Goal: Task Accomplishment & Management: Use online tool/utility

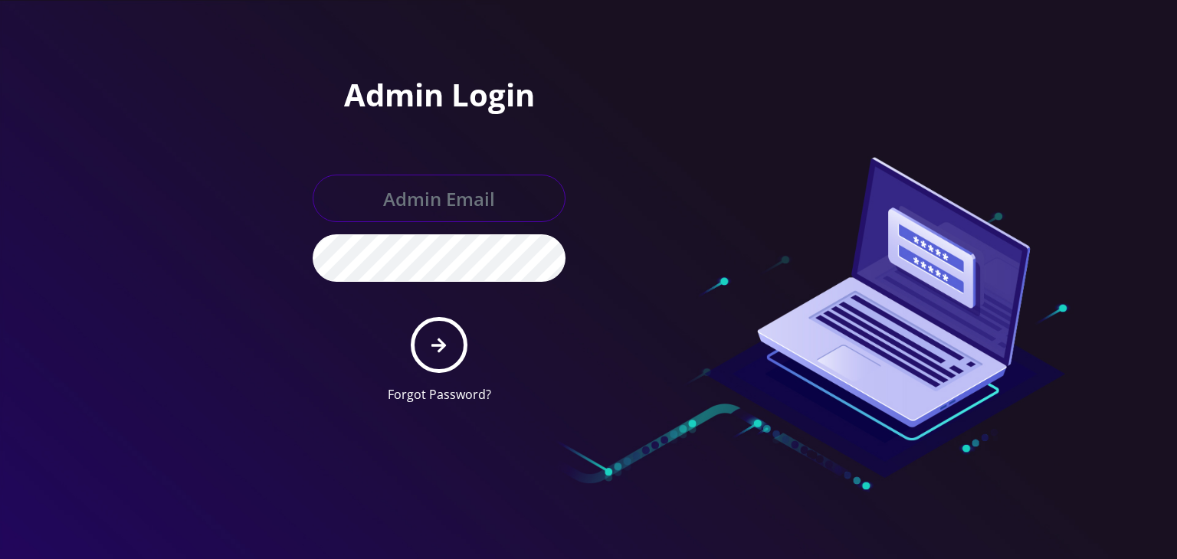
type input "[PERSON_NAME][EMAIL_ADDRESS][DOMAIN_NAME]"
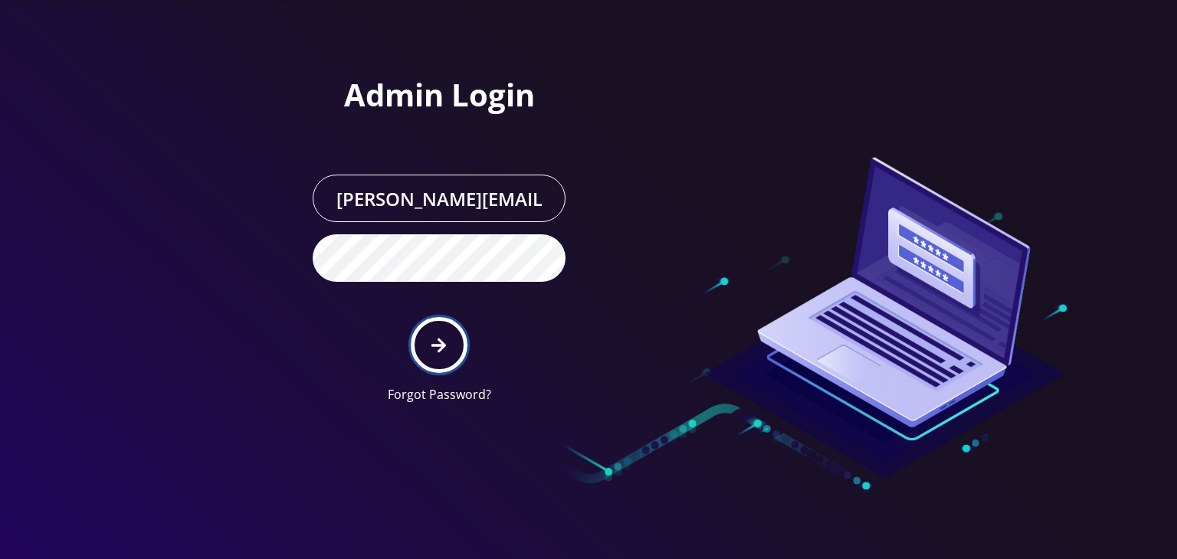
drag, startPoint x: 0, startPoint y: 0, endPoint x: 445, endPoint y: 337, distance: 558.2
click at [445, 337] on icon "submit" at bounding box center [438, 345] width 15 height 17
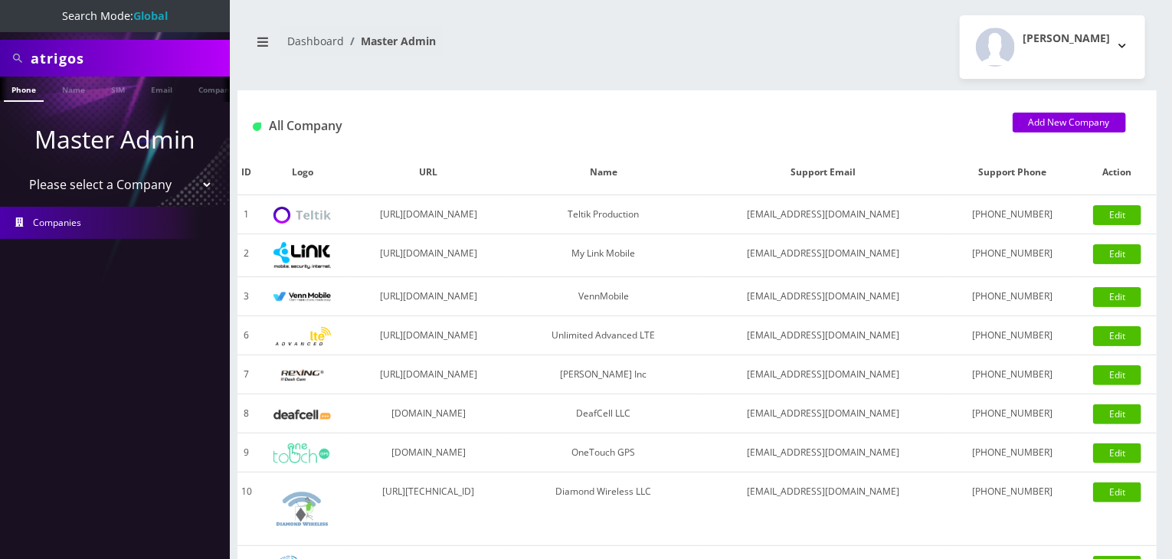
click at [169, 188] on select "Please select a Company Teltik Production My Link Mobile VennMobile Unlimited A…" at bounding box center [115, 184] width 195 height 29
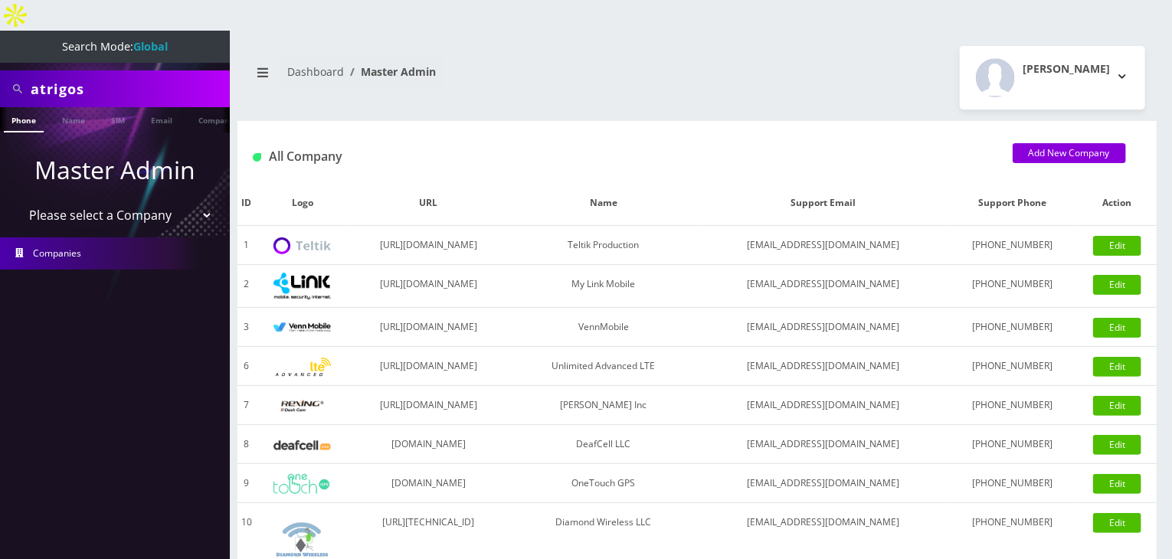
select select "13"
click at [18, 201] on select "Please select a Company Teltik Production My Link Mobile VennMobile Unlimited A…" at bounding box center [115, 215] width 195 height 29
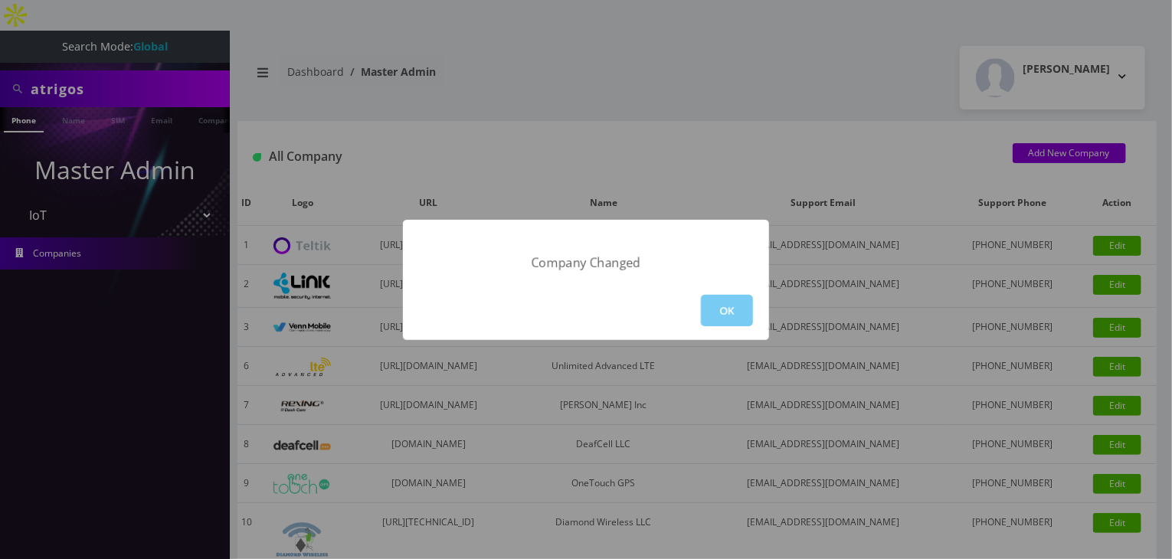
click at [712, 313] on button "OK" at bounding box center [727, 310] width 52 height 31
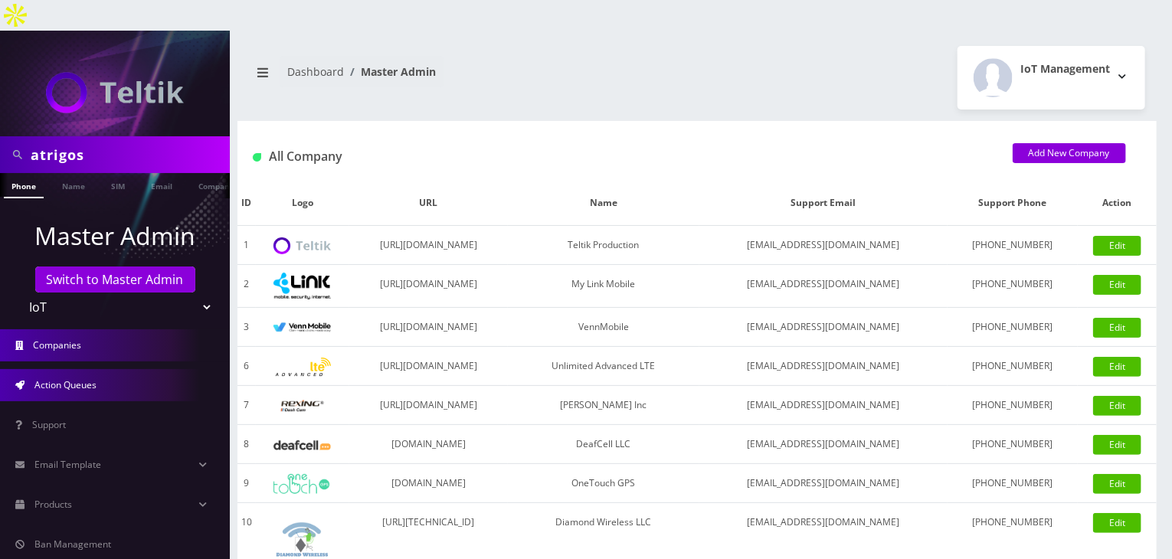
click at [89, 378] on span "Action Queues" at bounding box center [65, 384] width 62 height 13
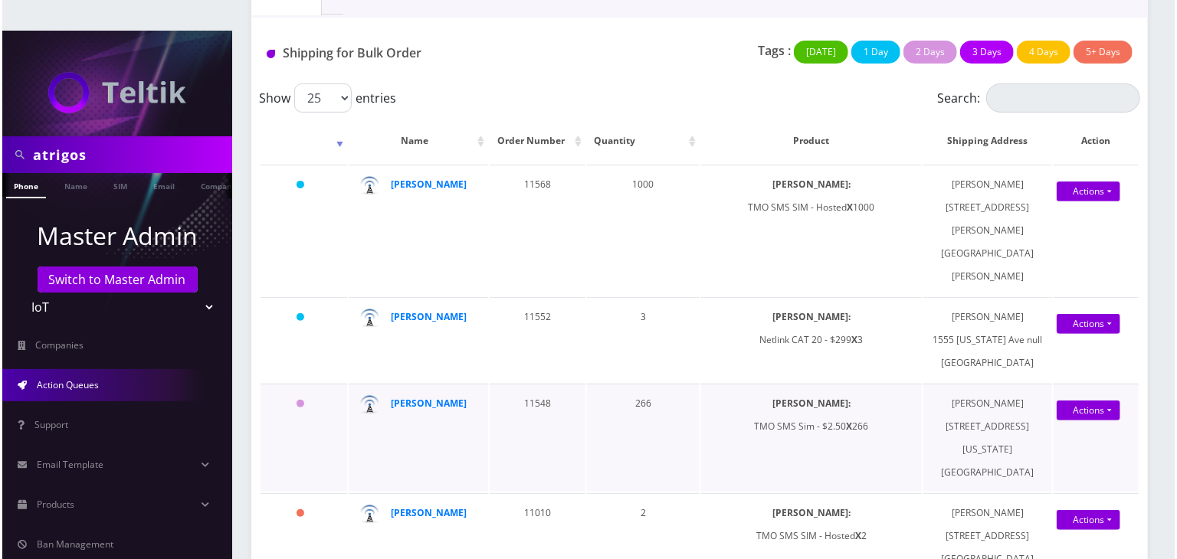
scroll to position [255, 0]
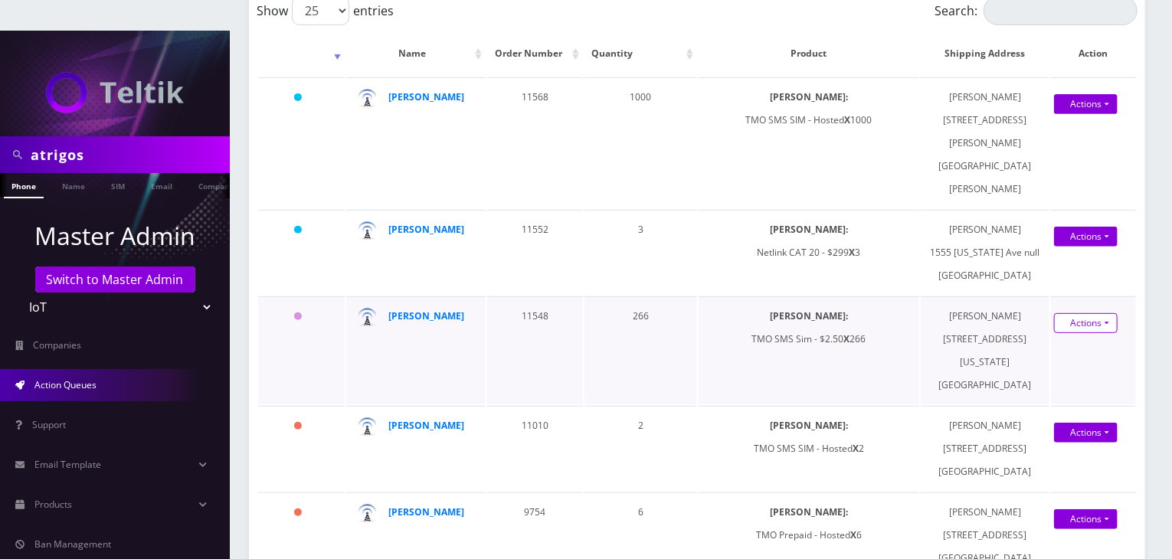
click at [1087, 313] on link "Actions" at bounding box center [1086, 323] width 64 height 20
click at [1034, 340] on link "Shipped" at bounding box center [1080, 351] width 123 height 23
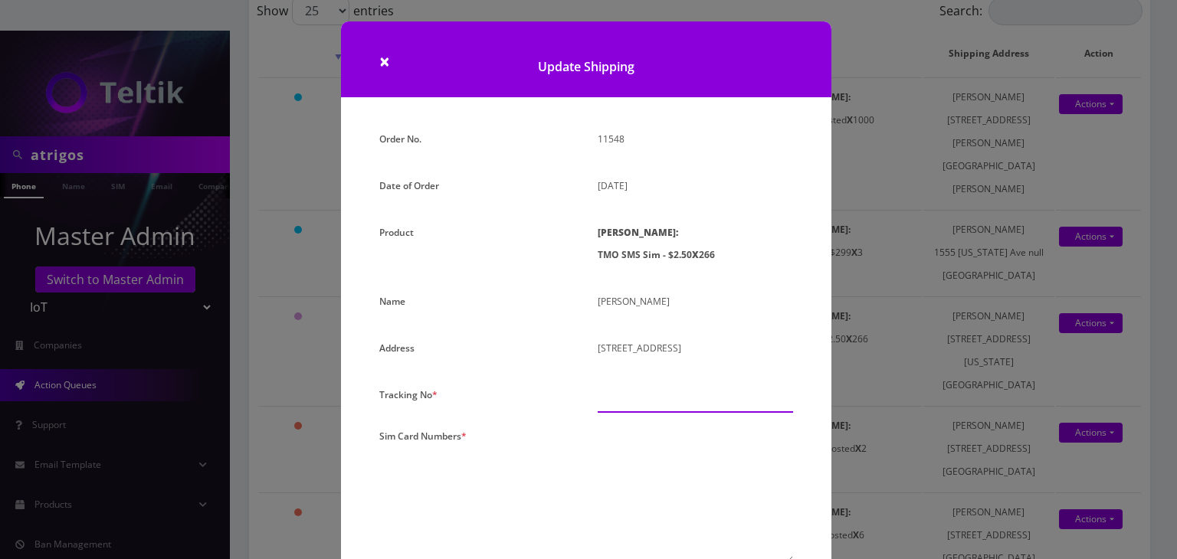
click at [601, 406] on input "text" at bounding box center [694, 398] width 195 height 29
paste input "884278839308"
type input "884278839308"
click at [699, 459] on textarea at bounding box center [694, 494] width 195 height 139
paste textarea "8901240497131671983 8901240497131671991 8901240497131672007 8901240497131672015…"
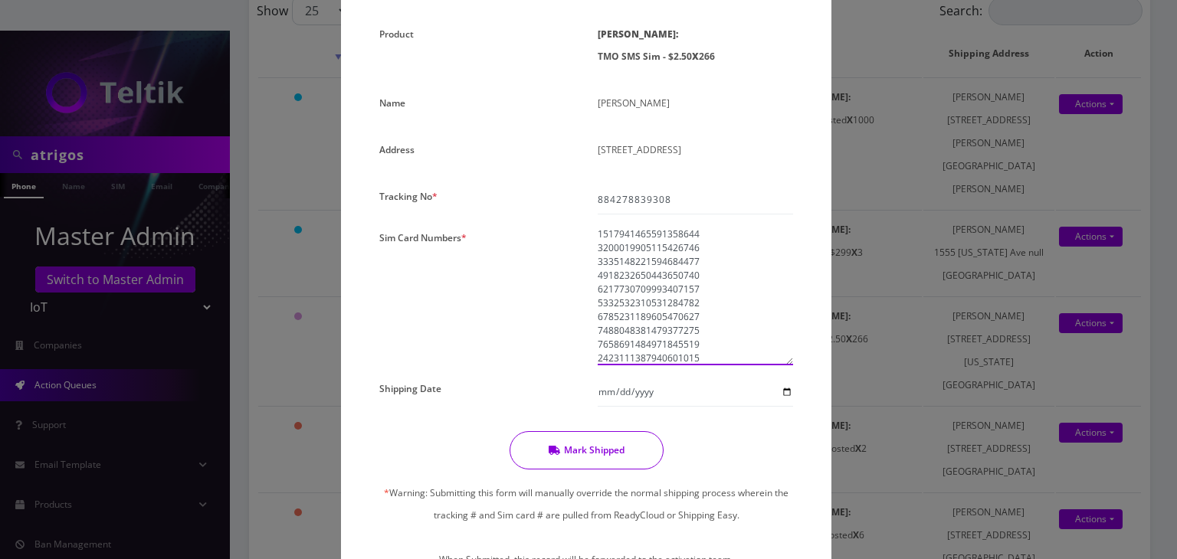
scroll to position [294, 0]
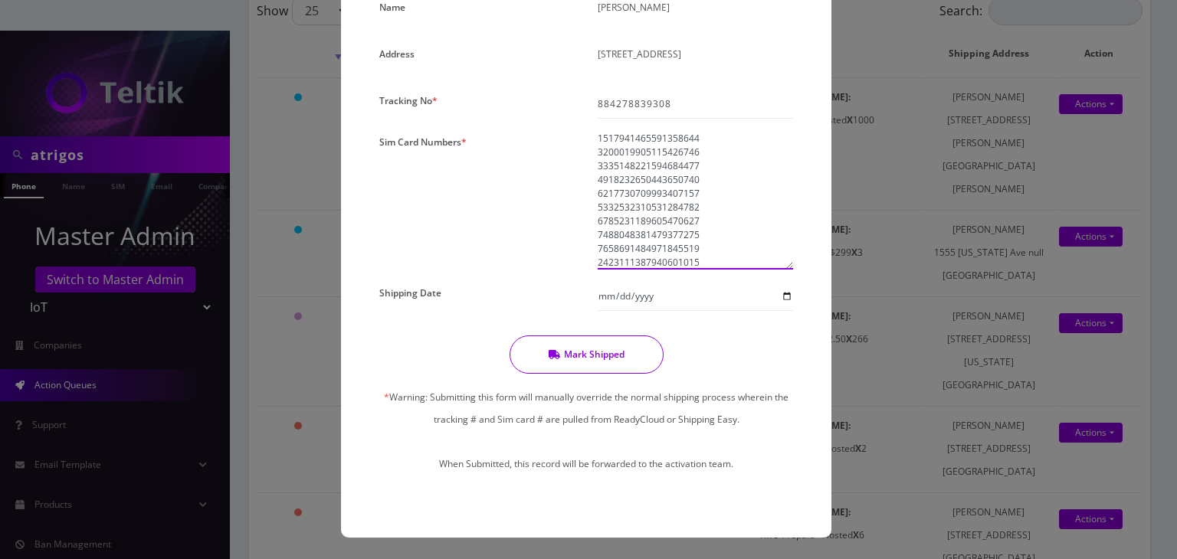
type textarea "8901240497131671983 8901240497131671991 8901240497131672007 8901240497131672015…"
click at [784, 297] on input "Shipping Date" at bounding box center [694, 296] width 195 height 29
type input "2025-09-11"
click at [601, 353] on button "Mark Shipped" at bounding box center [586, 354] width 154 height 38
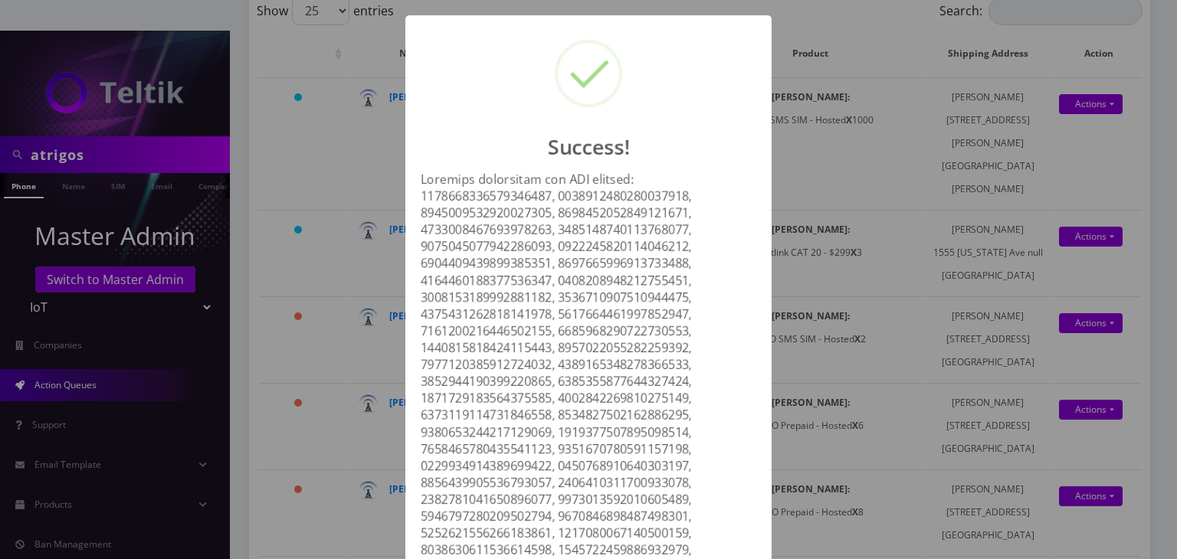
scroll to position [1913, 0]
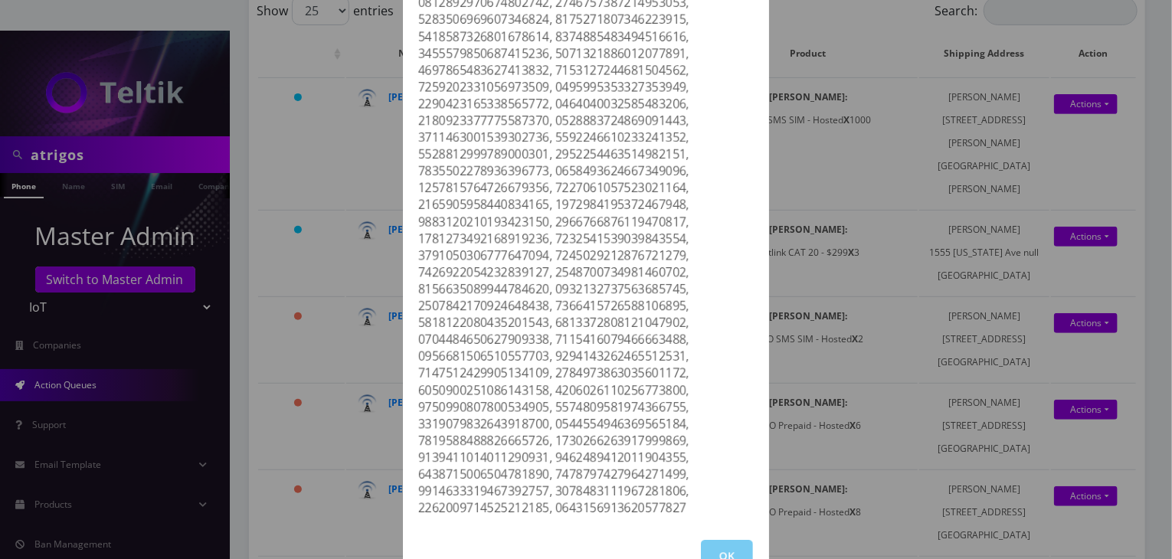
click at [738, 540] on button "OK" at bounding box center [727, 555] width 52 height 31
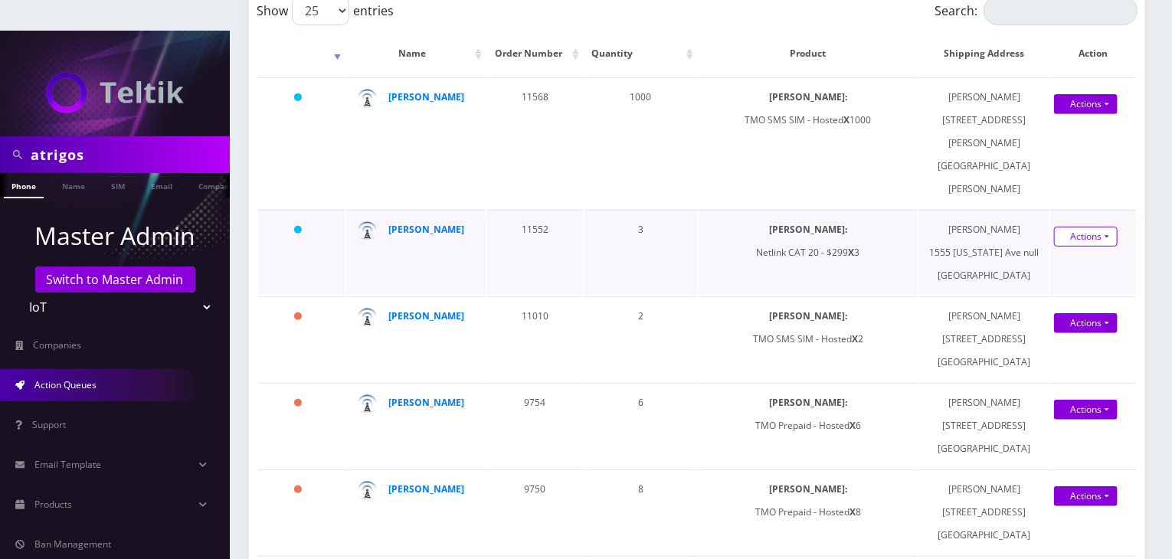
click at [1075, 227] on link "Actions" at bounding box center [1086, 237] width 64 height 20
click at [1049, 254] on link "Shipped" at bounding box center [1080, 265] width 123 height 23
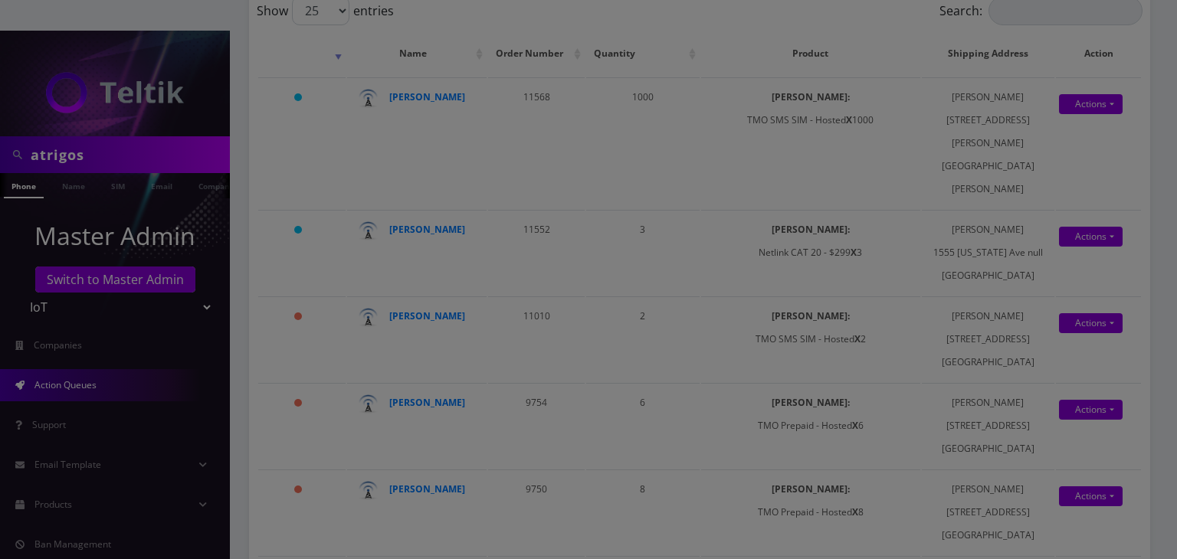
scroll to position [0, 0]
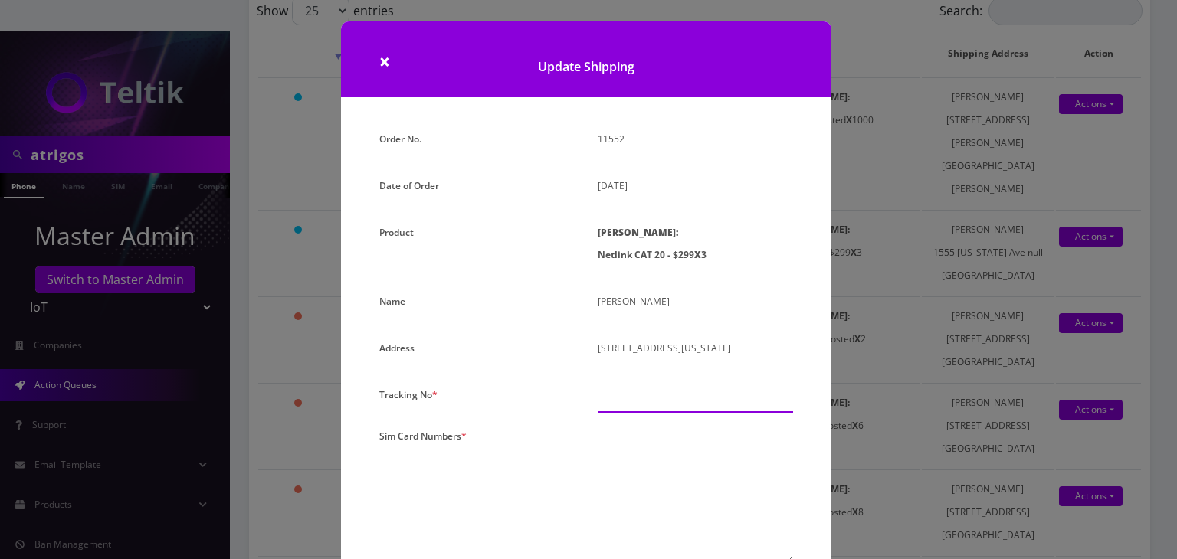
click at [620, 411] on input "text" at bounding box center [694, 398] width 195 height 29
paste input "1Z68A53T0354660362"
type input "1Z68A53T0354660362"
click at [701, 476] on textarea at bounding box center [694, 497] width 195 height 139
paste textarea "0000000000000000"
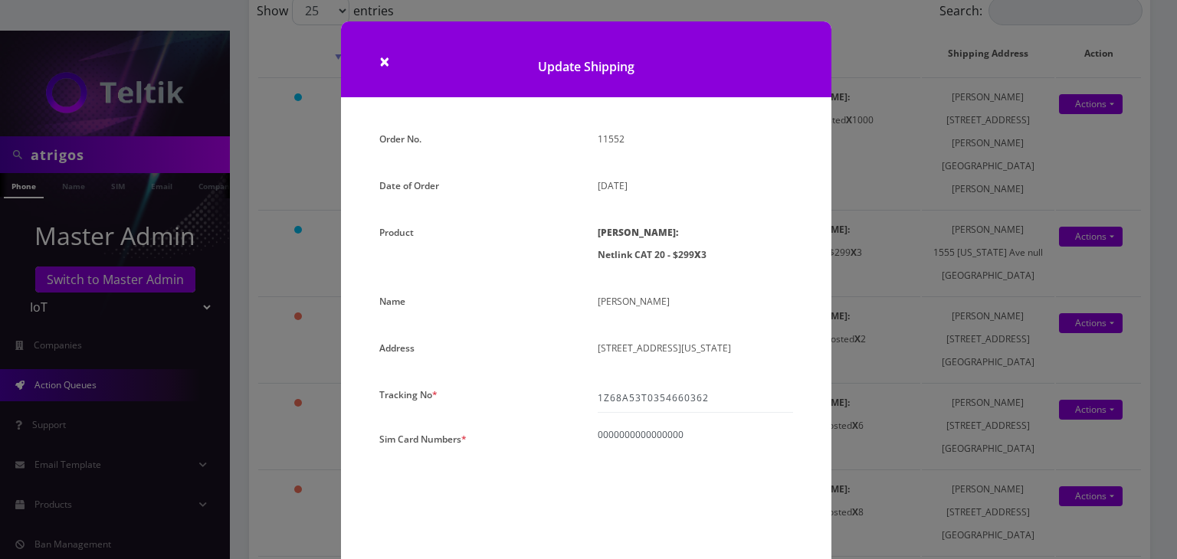
paste textarea "0000000000000000"
click at [702, 460] on textarea "0000000000000000 0000000000000000 0000000000000000" at bounding box center [694, 497] width 195 height 139
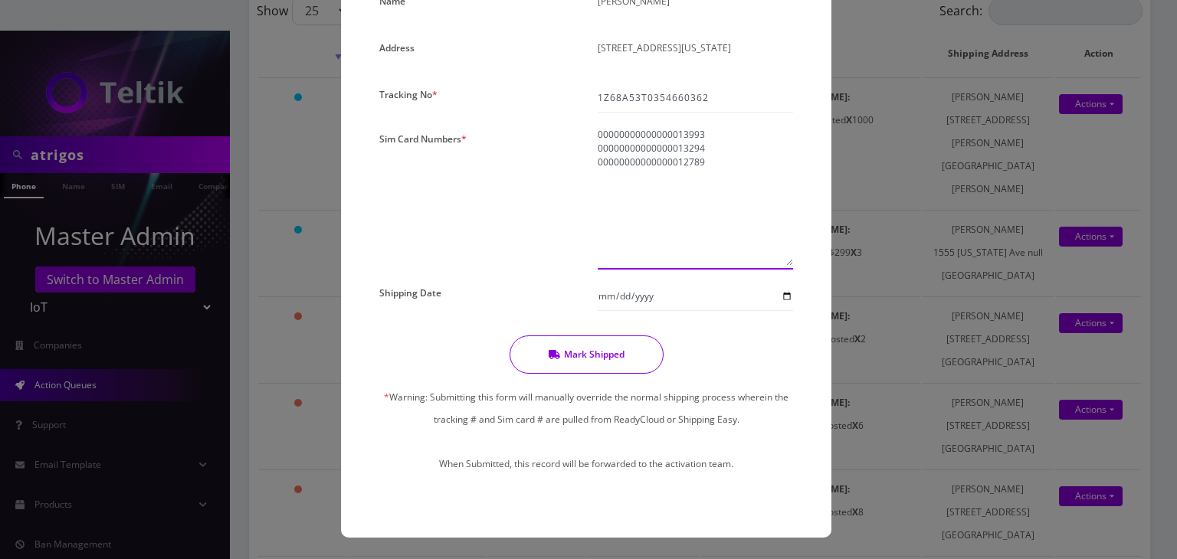
type textarea "00000000000000013993 00000000000000013294 00000000000000012789"
click at [555, 355] on icon "button" at bounding box center [553, 354] width 11 height 9
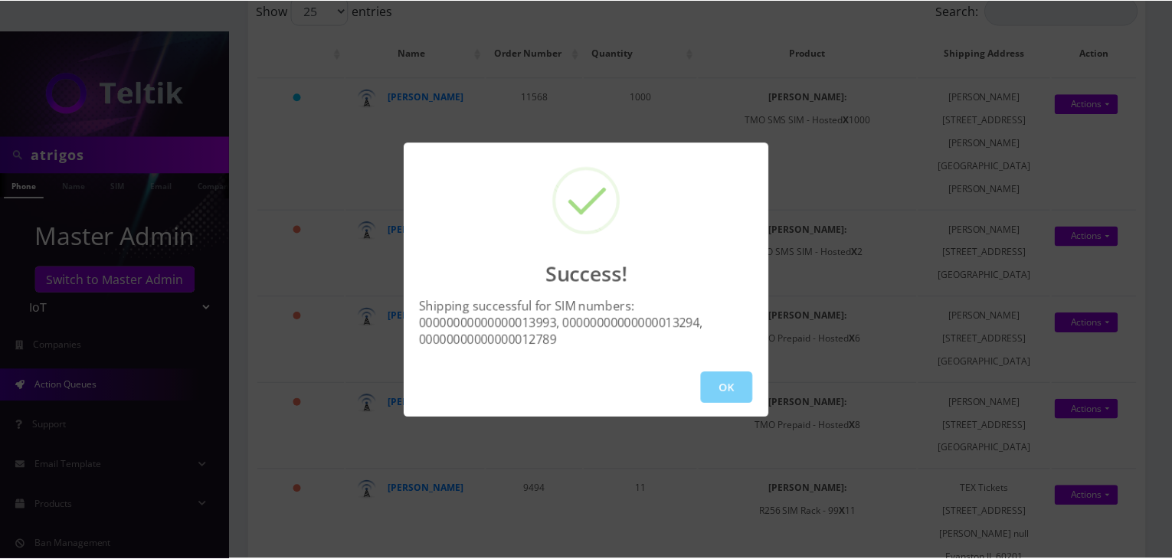
scroll to position [0, 0]
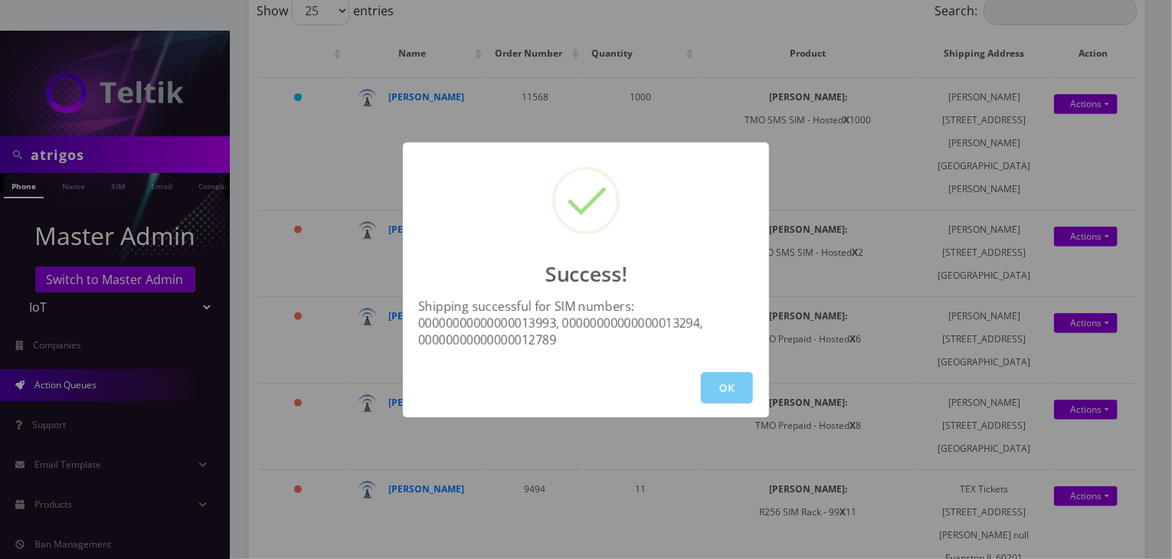
click at [718, 381] on button "OK" at bounding box center [727, 387] width 52 height 31
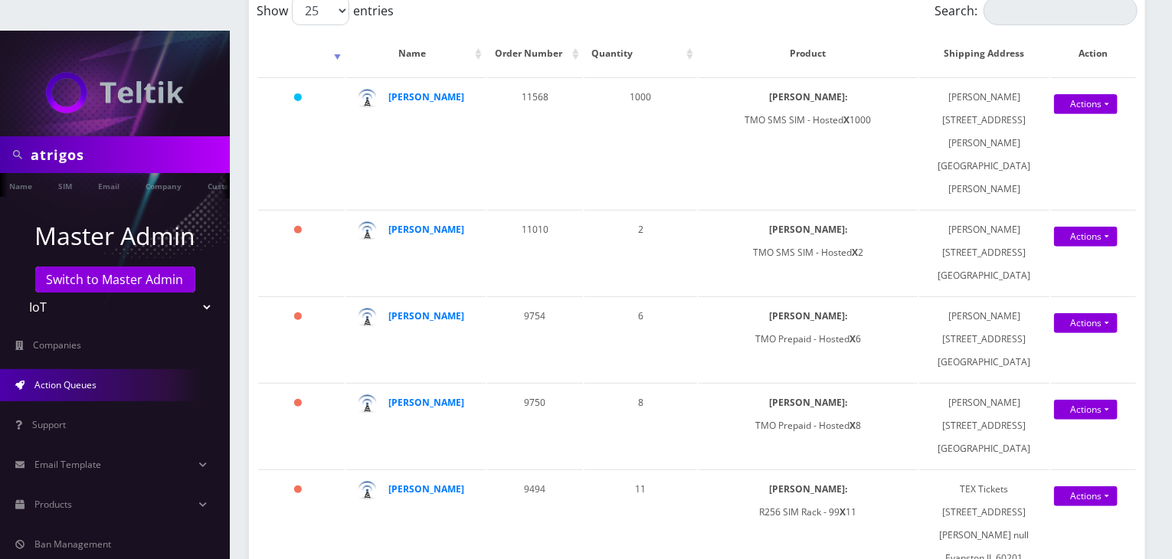
scroll to position [0, 55]
click at [197, 293] on select "Teltik Production My Link Mobile VennMobile Unlimited Advanced LTE Rexing Inc D…" at bounding box center [115, 307] width 195 height 29
click at [218, 218] on p "Master Admin" at bounding box center [115, 236] width 230 height 37
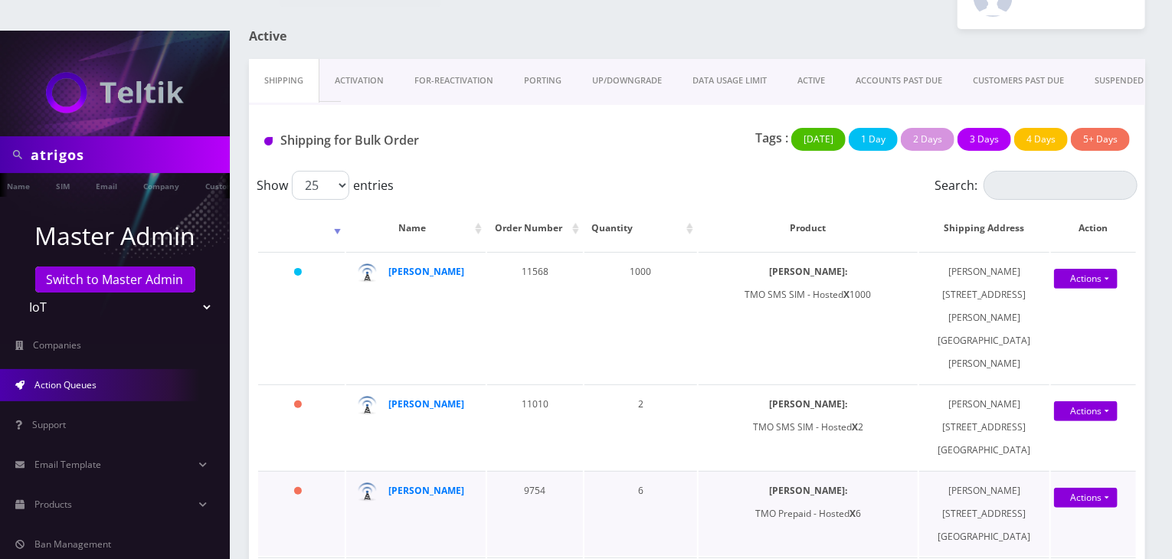
scroll to position [0, 0]
